Goal: Navigation & Orientation: Find specific page/section

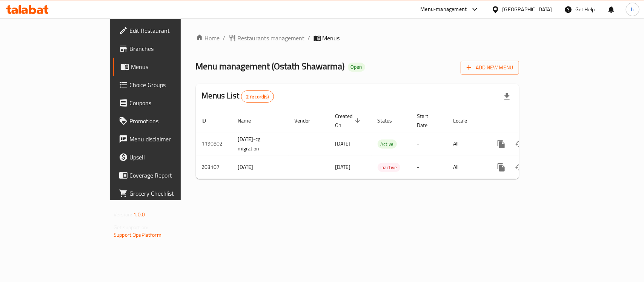
click at [539, 8] on div "Kuwait" at bounding box center [528, 9] width 50 height 8
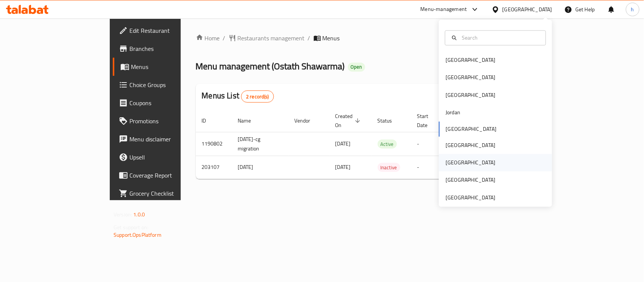
click at [462, 160] on div "[GEOGRAPHIC_DATA]" at bounding box center [495, 162] width 113 height 17
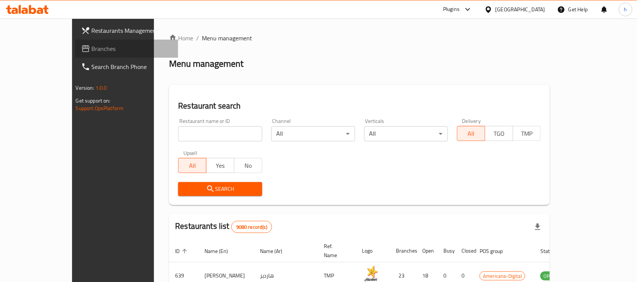
click at [92, 48] on span "Branches" at bounding box center [132, 48] width 81 height 9
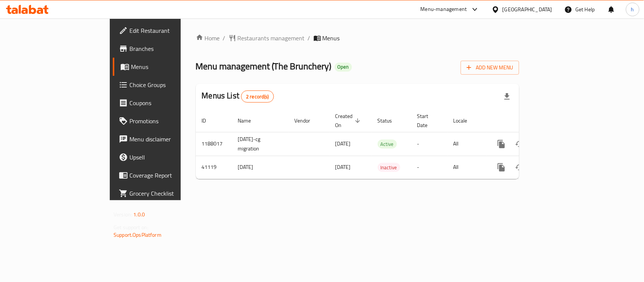
click at [213, 200] on div "Home / Restaurants management / Menus Menu management ( The Brunchery ) Open Ad…" at bounding box center [358, 109] width 354 height 182
click at [546, 6] on div "[GEOGRAPHIC_DATA]" at bounding box center [528, 9] width 50 height 8
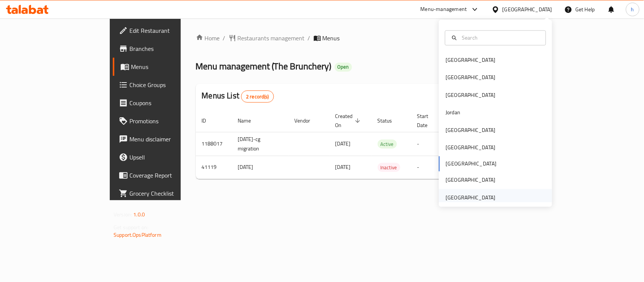
click at [456, 197] on div "[GEOGRAPHIC_DATA]" at bounding box center [471, 198] width 50 height 8
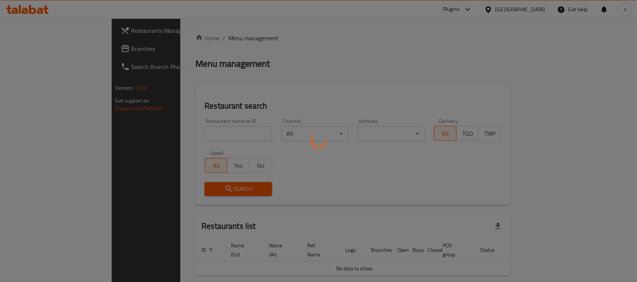
click at [39, 51] on div at bounding box center [318, 141] width 637 height 282
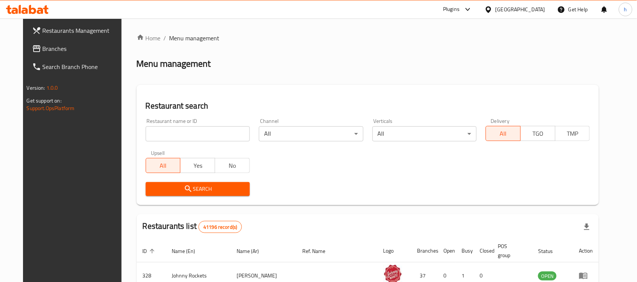
click at [37, 45] on div "Restaurants Management Branches Search Branch Phone Version: 1.0.0 Get support …" at bounding box center [319, 265] width 592 height 495
click at [43, 45] on span "Branches" at bounding box center [83, 48] width 81 height 9
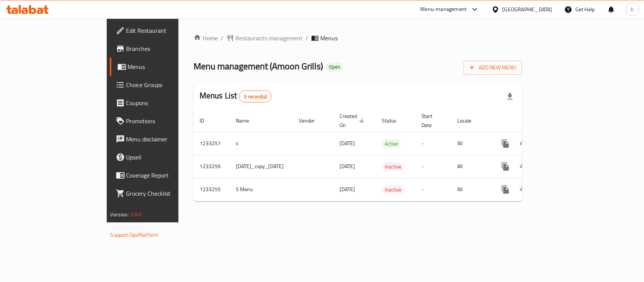
click at [235, 223] on div "Home / Restaurants management / Menus Menu management ( Amoon Grills ) Open Add…" at bounding box center [358, 120] width 359 height 204
click at [236, 36] on span "Restaurants management" at bounding box center [269, 38] width 67 height 9
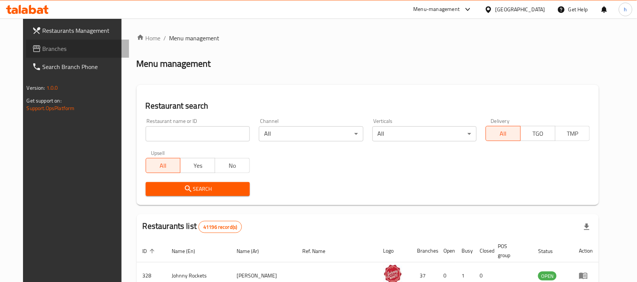
click at [44, 50] on span "Branches" at bounding box center [83, 48] width 81 height 9
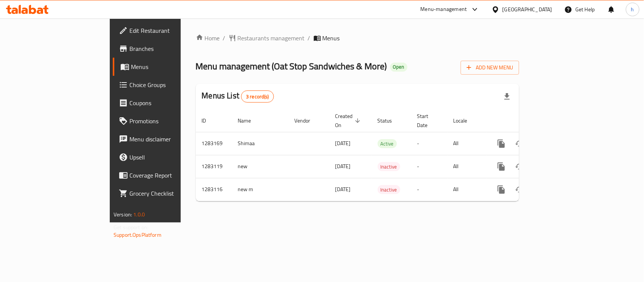
click at [182, 213] on div "Home / Restaurants management / Menus Menu management ( Oat Stop Sandwiches & M…" at bounding box center [358, 120] width 354 height 204
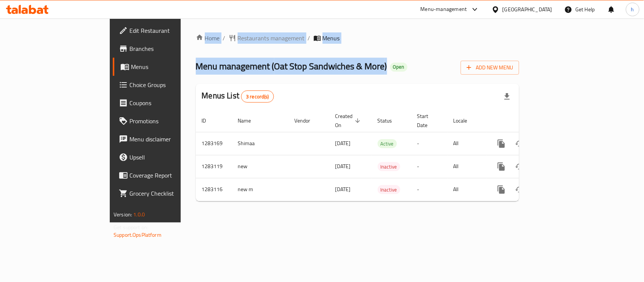
drag, startPoint x: 314, startPoint y: 68, endPoint x: 140, endPoint y: 25, distance: 179.5
click at [181, 25] on div "Home / Restaurants management / Menus Menu management ( Oat Stop Sandwiches & M…" at bounding box center [358, 120] width 354 height 204
click at [377, 40] on ol "Home / Restaurants management / Menus" at bounding box center [358, 38] width 324 height 9
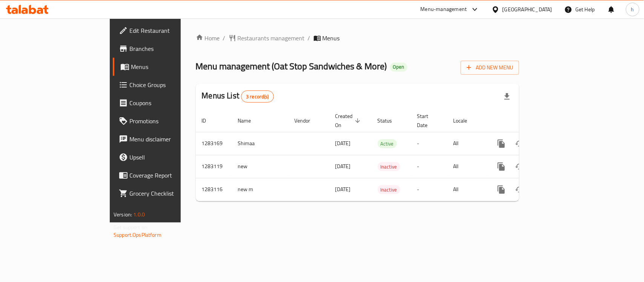
click at [185, 28] on div "Home / Restaurants management / Menus Menu management ( Oat Stop Sandwiches & M…" at bounding box center [358, 120] width 354 height 204
click at [238, 37] on span "Restaurants management" at bounding box center [271, 38] width 67 height 9
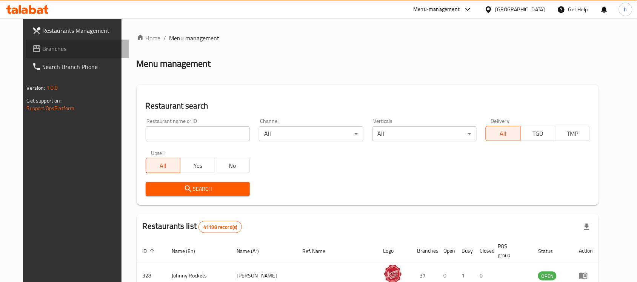
click at [43, 50] on span "Branches" at bounding box center [83, 48] width 81 height 9
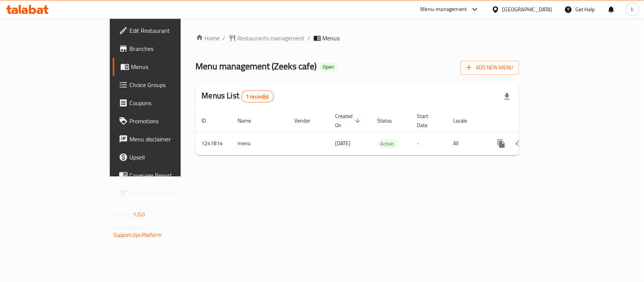
click at [223, 177] on div "Home / Restaurants management / Menus Menu management ( Zeeks cafe ) Open Add N…" at bounding box center [358, 97] width 354 height 158
click at [530, 9] on div "[GEOGRAPHIC_DATA]" at bounding box center [528, 9] width 50 height 8
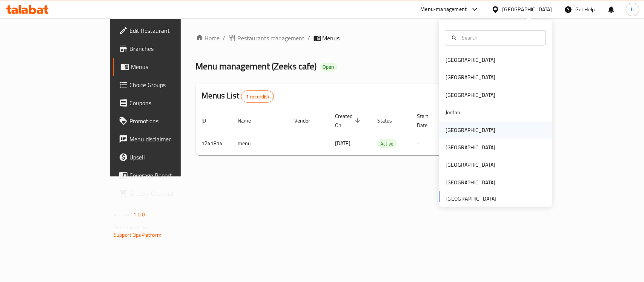
click at [467, 135] on div "[GEOGRAPHIC_DATA]" at bounding box center [495, 130] width 113 height 17
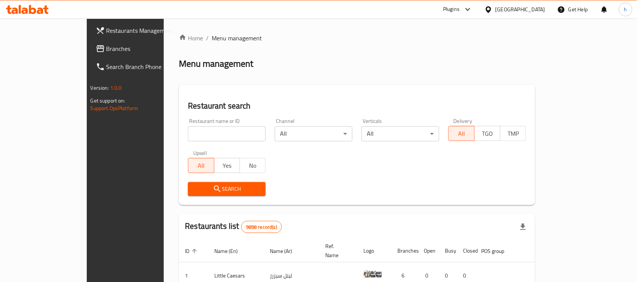
click at [106, 49] on span "Branches" at bounding box center [146, 48] width 81 height 9
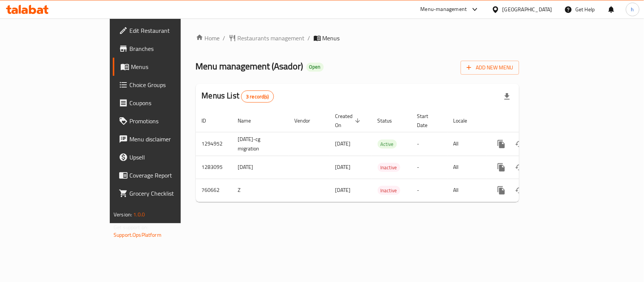
click at [539, 6] on div "[GEOGRAPHIC_DATA]" at bounding box center [528, 9] width 50 height 8
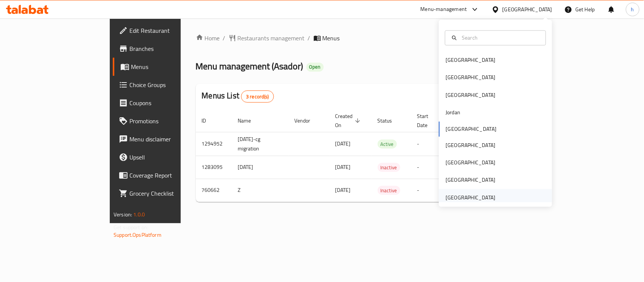
click at [459, 197] on div "[GEOGRAPHIC_DATA]" at bounding box center [471, 198] width 50 height 8
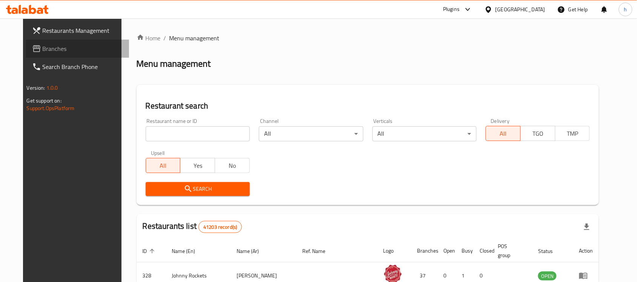
click at [43, 48] on span "Branches" at bounding box center [83, 48] width 81 height 9
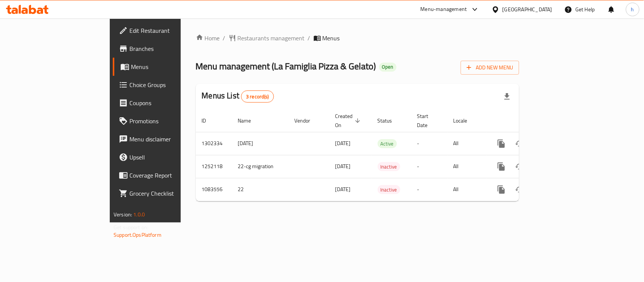
click at [204, 223] on div "Home / Restaurants management / Menus Menu management ( La Famiglia Pizza & Gel…" at bounding box center [358, 120] width 354 height 204
click at [238, 38] on span "Restaurants management" at bounding box center [271, 38] width 67 height 9
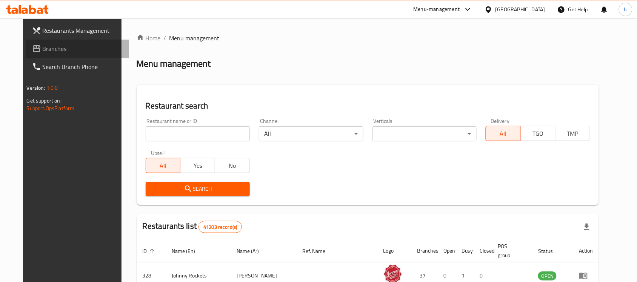
click at [43, 44] on span "Branches" at bounding box center [83, 48] width 81 height 9
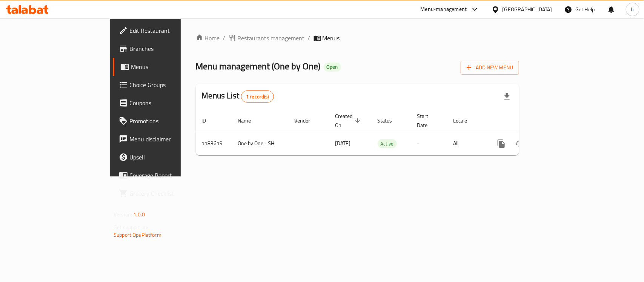
click at [350, 177] on div "Home / Restaurants management / Menus Menu management ( One by One ) Open Add N…" at bounding box center [358, 97] width 354 height 158
click at [365, 70] on div "Menu management ( One by One ) Open Add New Menu" at bounding box center [358, 66] width 324 height 17
click at [396, 65] on div "Menu management ( One by One ) Open Add New Menu" at bounding box center [358, 66] width 324 height 17
click at [540, 8] on div "United Arab Emirates" at bounding box center [528, 9] width 50 height 8
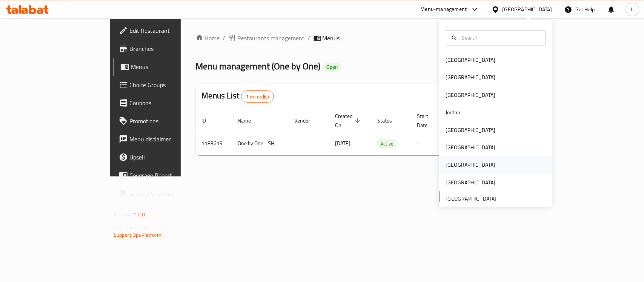
click at [451, 163] on div "[GEOGRAPHIC_DATA]" at bounding box center [471, 165] width 50 height 8
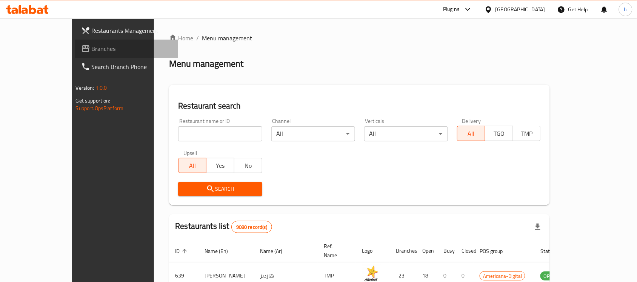
click at [92, 49] on span "Branches" at bounding box center [132, 48] width 81 height 9
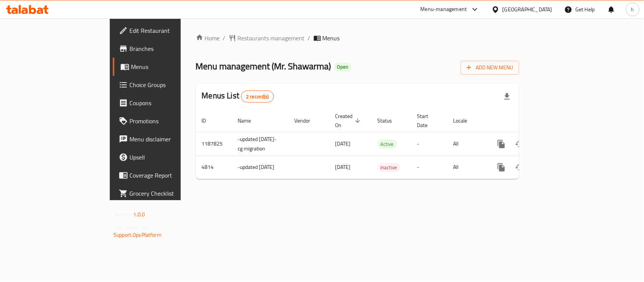
click at [214, 200] on div "Home / Restaurants management / Menus Menu management ( Mr. Shawarma ) Open Add…" at bounding box center [358, 109] width 354 height 182
